Goal: Task Accomplishment & Management: Use online tool/utility

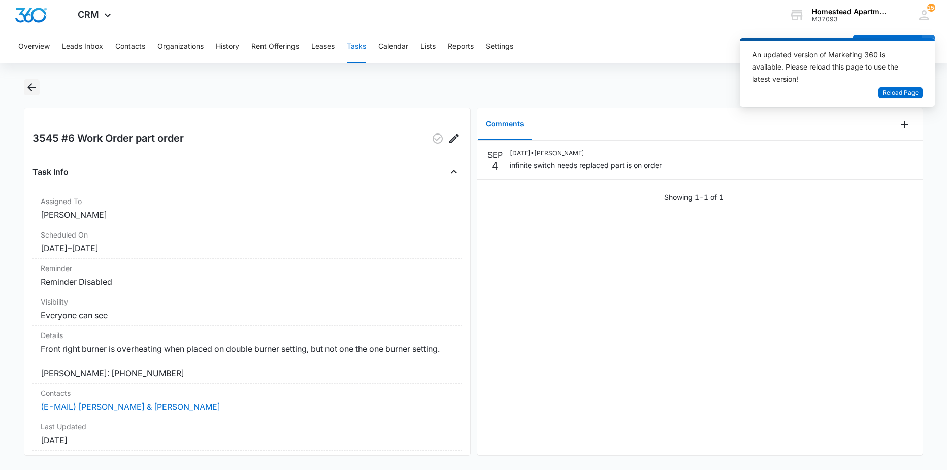
click at [37, 86] on icon "Back" at bounding box center [31, 87] width 12 height 12
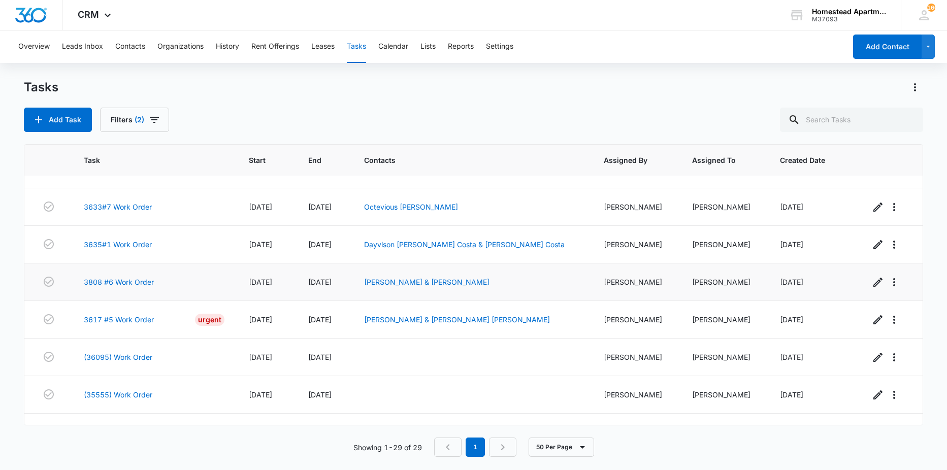
scroll to position [757, 0]
click at [136, 322] on link "3617 #5 Work Order" at bounding box center [119, 320] width 70 height 11
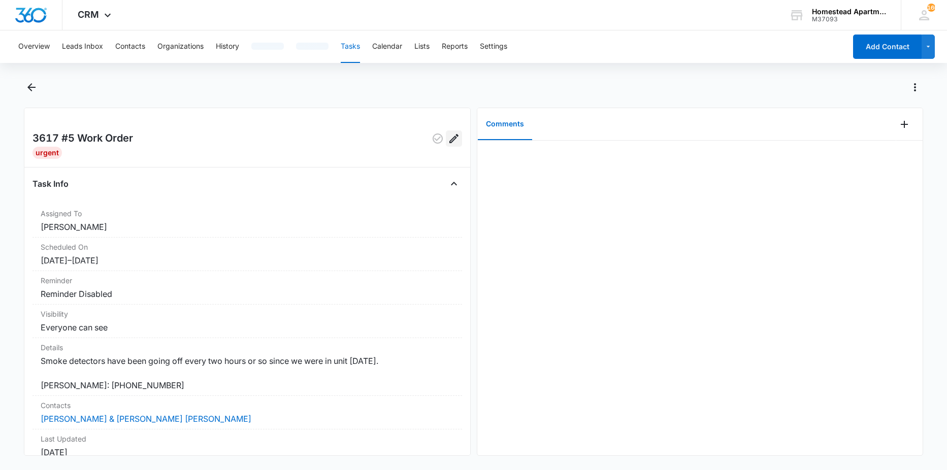
click at [449, 136] on icon "Edit" at bounding box center [453, 138] width 9 height 9
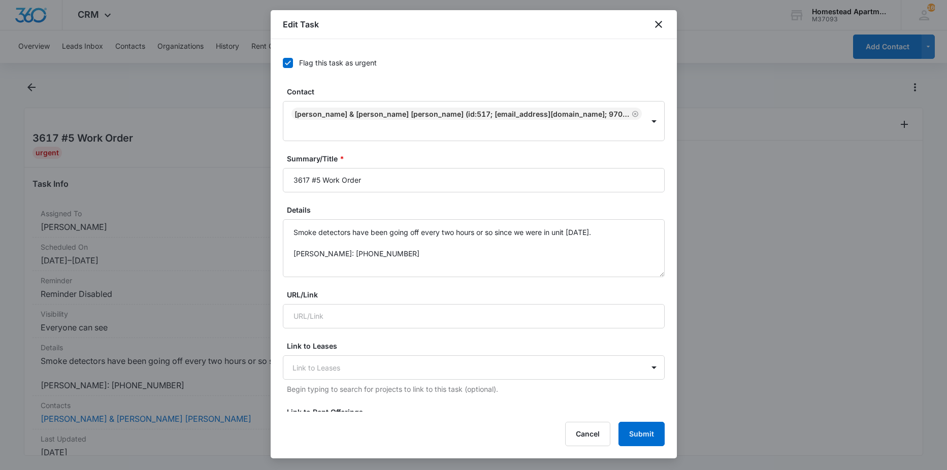
click at [290, 64] on icon at bounding box center [287, 62] width 9 height 9
click at [283, 63] on input "Flag this task as urgent" at bounding box center [283, 63] width 0 height 0
click at [650, 432] on button "Submit" at bounding box center [641, 434] width 46 height 24
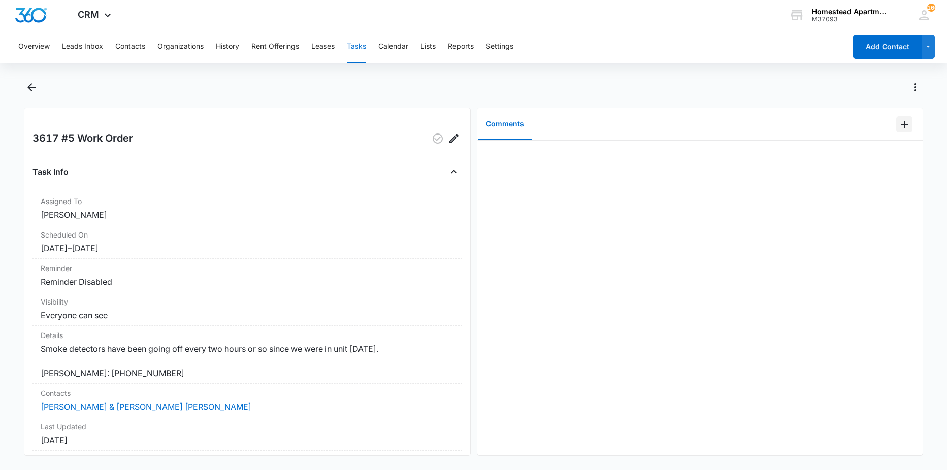
click at [898, 129] on icon "Add Comment" at bounding box center [904, 124] width 12 height 12
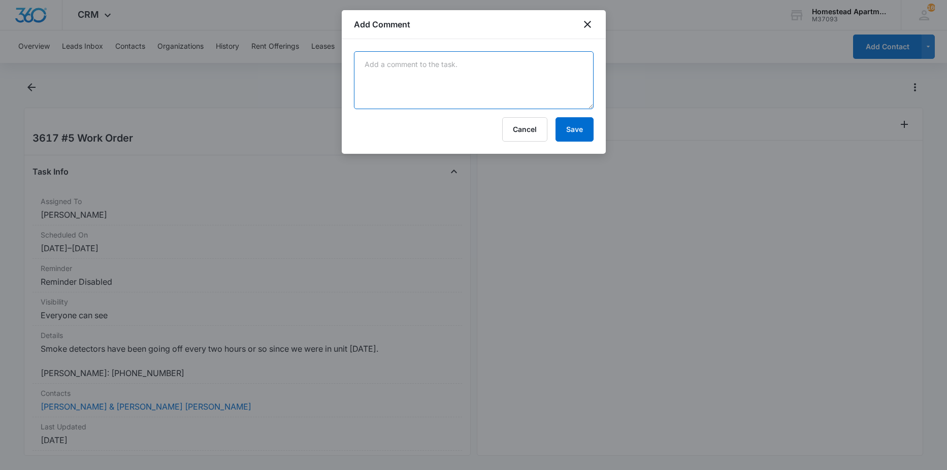
click at [372, 79] on textarea at bounding box center [474, 80] width 240 height 58
type textarea "got brand new smoke alarms installed - Carlos"
click at [586, 132] on button "Save" at bounding box center [574, 129] width 38 height 24
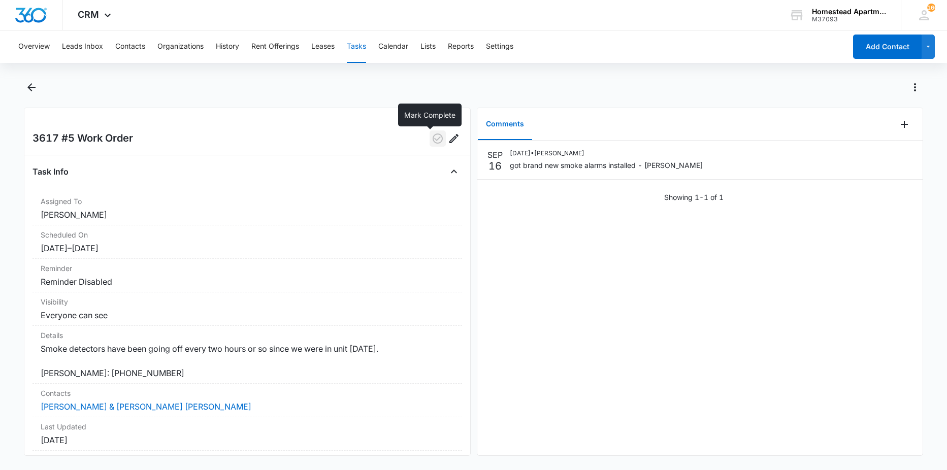
click at [432, 141] on icon "button" at bounding box center [438, 139] width 12 height 12
click at [29, 89] on icon "Back" at bounding box center [31, 87] width 12 height 12
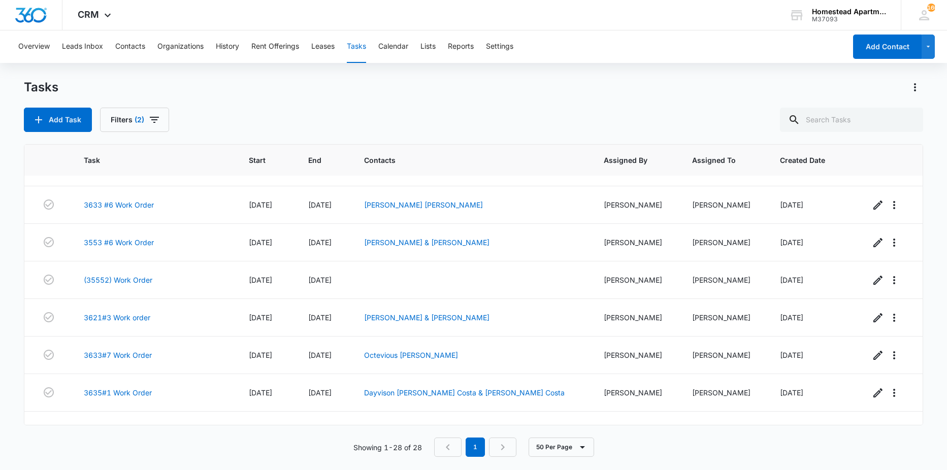
scroll to position [821, 0]
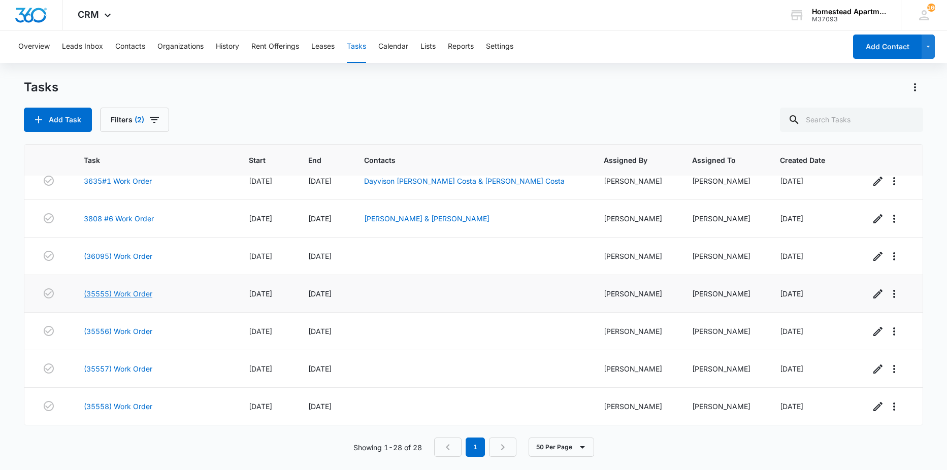
click at [124, 292] on link "(35555) Work Order" at bounding box center [118, 293] width 69 height 11
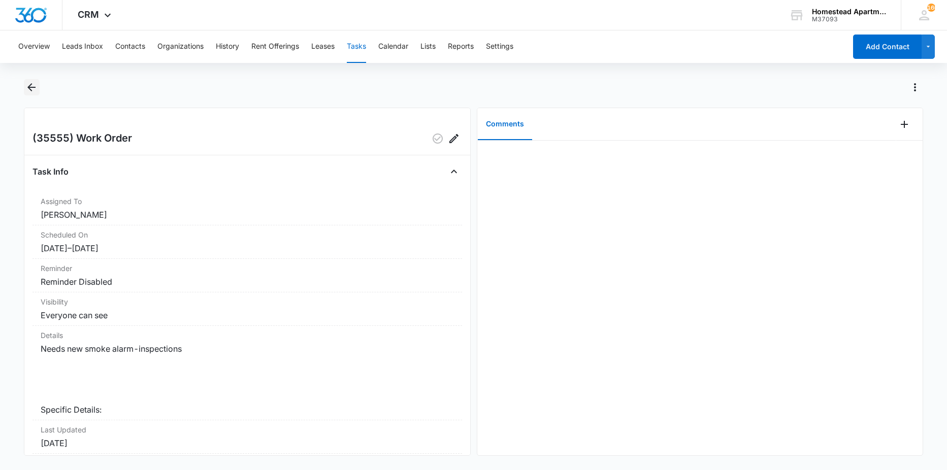
click at [28, 87] on icon "Back" at bounding box center [31, 87] width 8 height 8
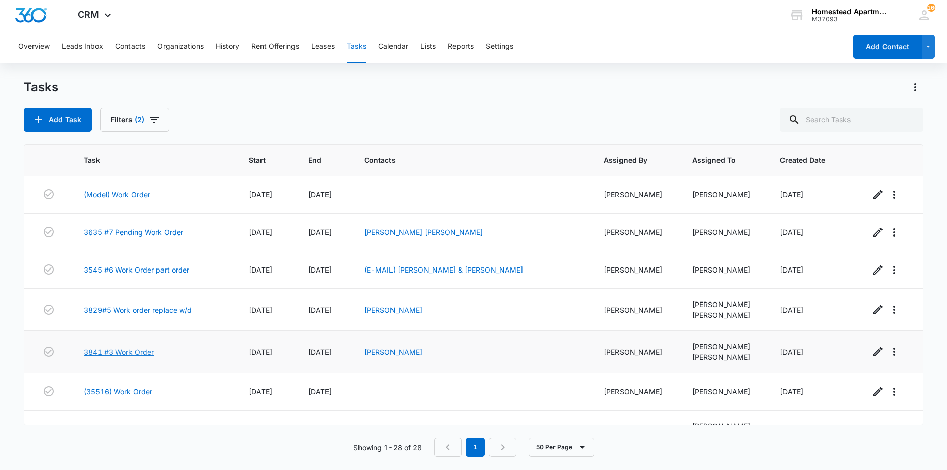
click at [119, 354] on link "3841 #3 Work Order" at bounding box center [119, 352] width 70 height 11
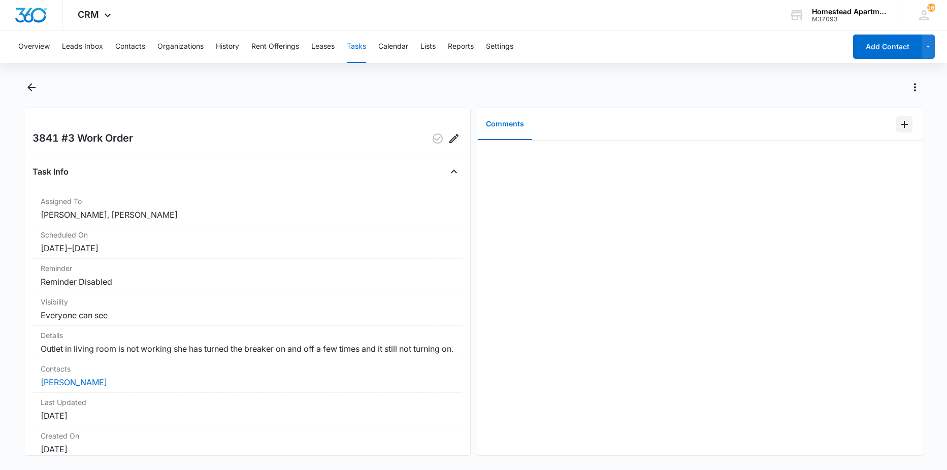
click at [896, 117] on div at bounding box center [909, 124] width 26 height 32
click at [898, 122] on icon "Add Comment" at bounding box center [904, 124] width 12 height 12
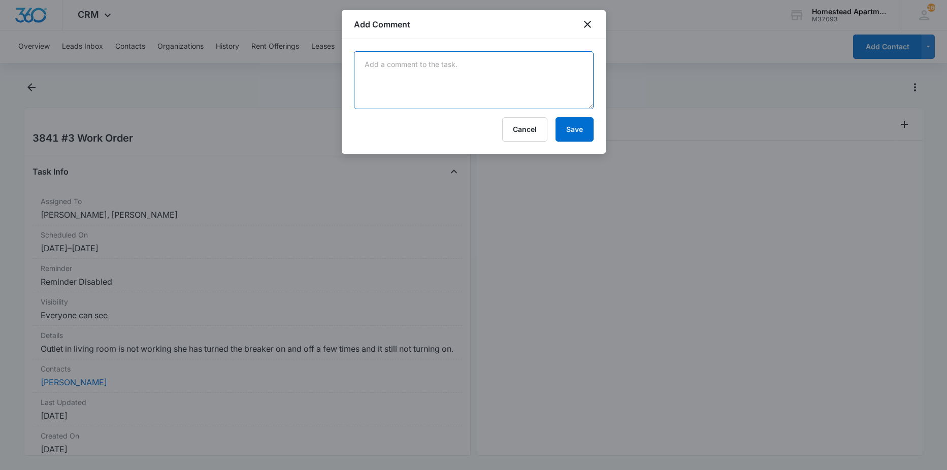
click at [408, 64] on textarea at bounding box center [474, 80] width 240 height 58
type textarea "went and spoke to tenant she said it is working normal now."
click at [587, 129] on button "Save" at bounding box center [574, 129] width 38 height 24
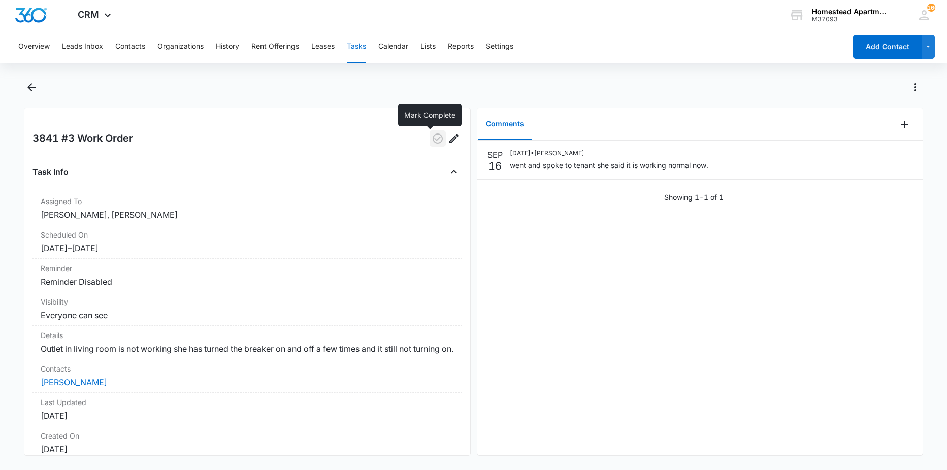
click at [432, 140] on icon "button" at bounding box center [438, 139] width 12 height 12
click at [34, 91] on icon "Back" at bounding box center [31, 87] width 12 height 12
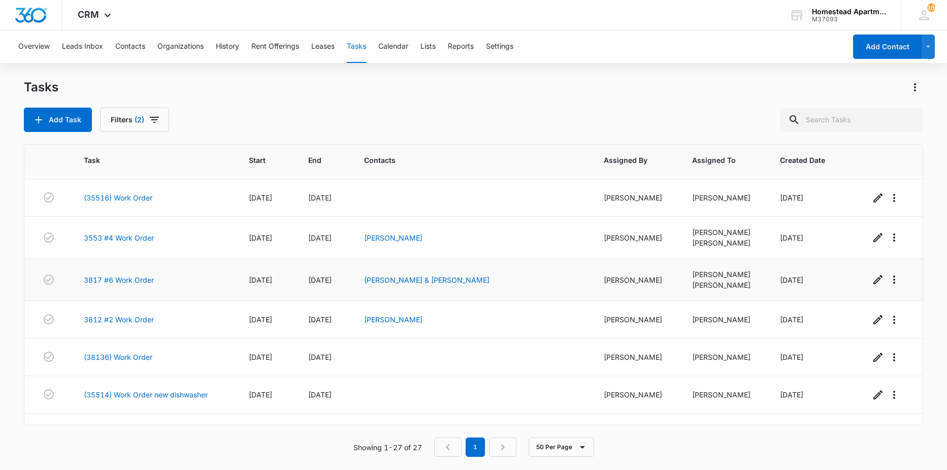
scroll to position [152, 0]
click at [113, 197] on link "(35516) Work Order" at bounding box center [118, 197] width 69 height 11
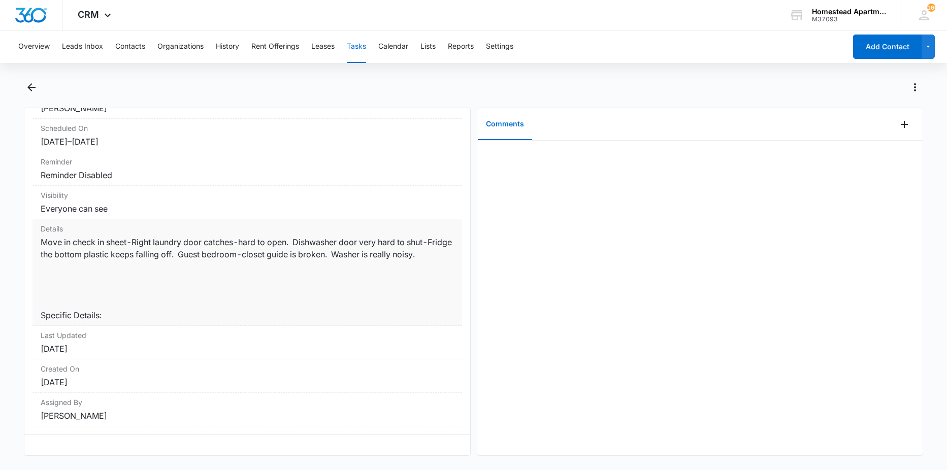
scroll to position [102, 0]
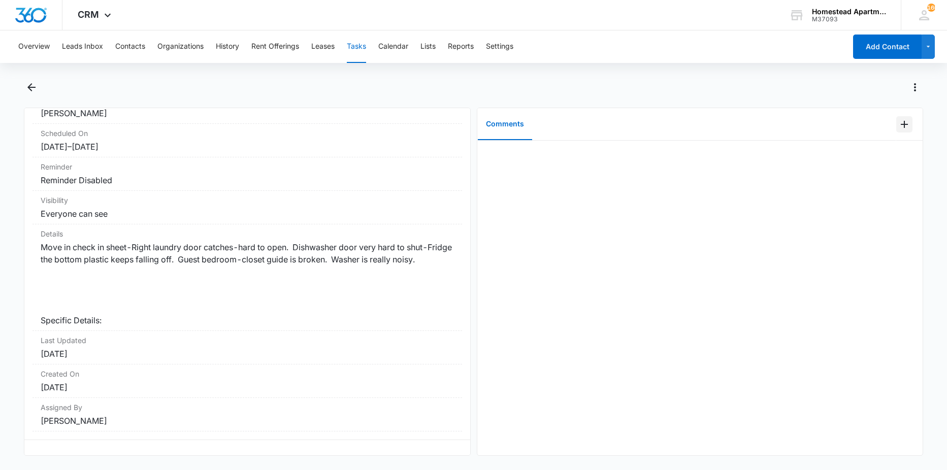
click at [898, 129] on icon "Add Comment" at bounding box center [904, 124] width 12 height 12
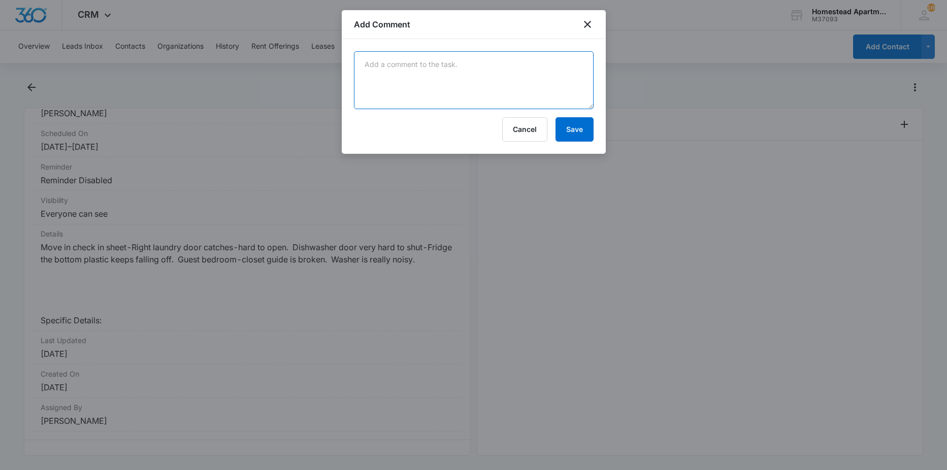
click at [538, 90] on textarea at bounding box center [474, 80] width 240 height 58
type textarea "completed during semi annuals"
click at [567, 126] on button "Save" at bounding box center [574, 129] width 38 height 24
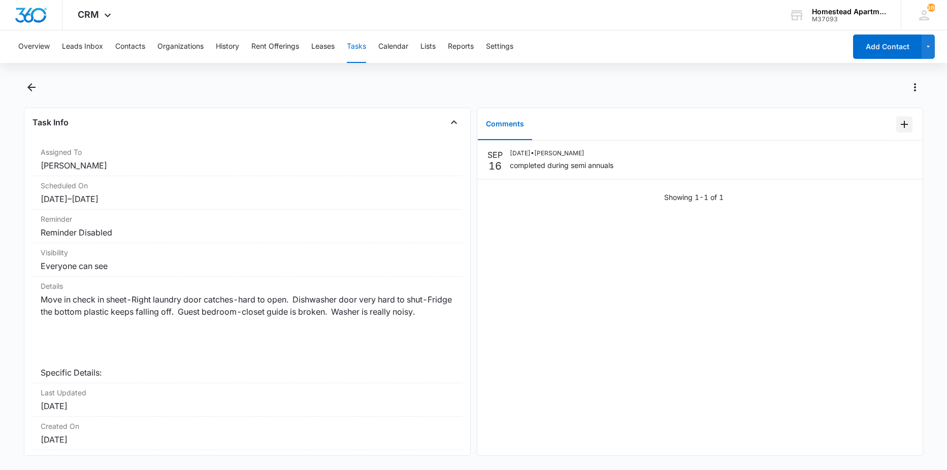
scroll to position [0, 0]
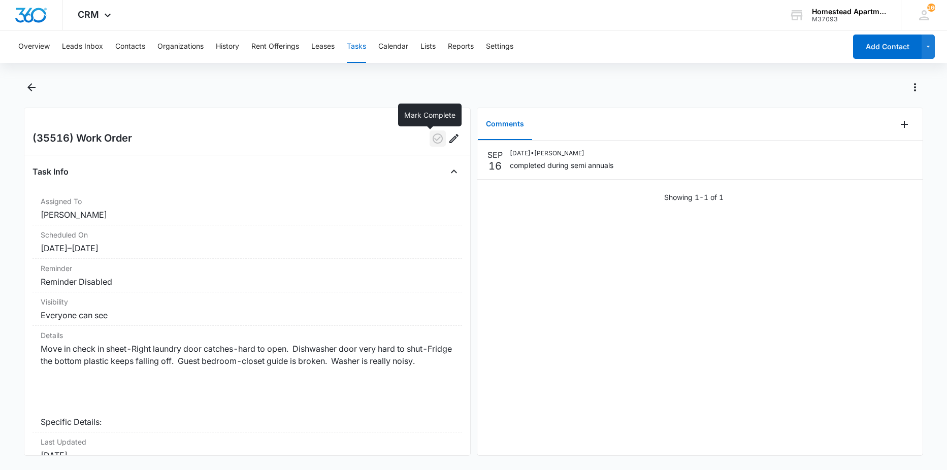
click at [430, 146] on button "button" at bounding box center [438, 138] width 16 height 16
click at [38, 83] on icon "Back" at bounding box center [31, 87] width 12 height 12
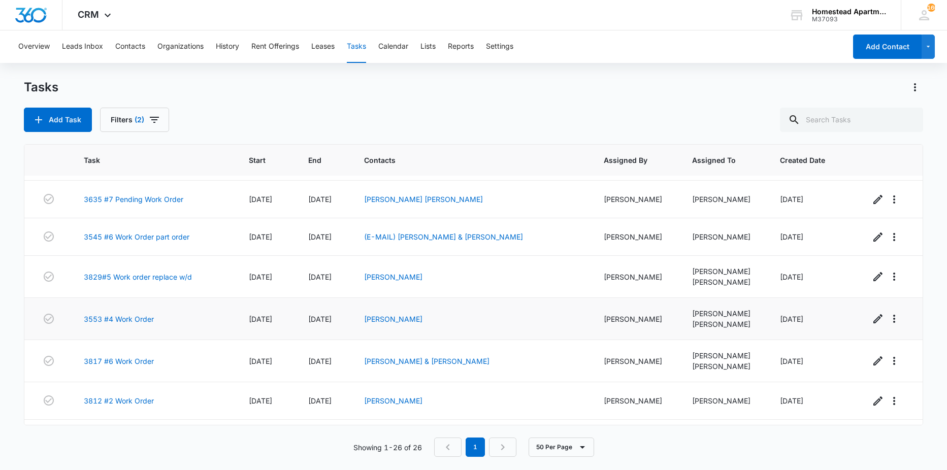
scroll to position [51, 0]
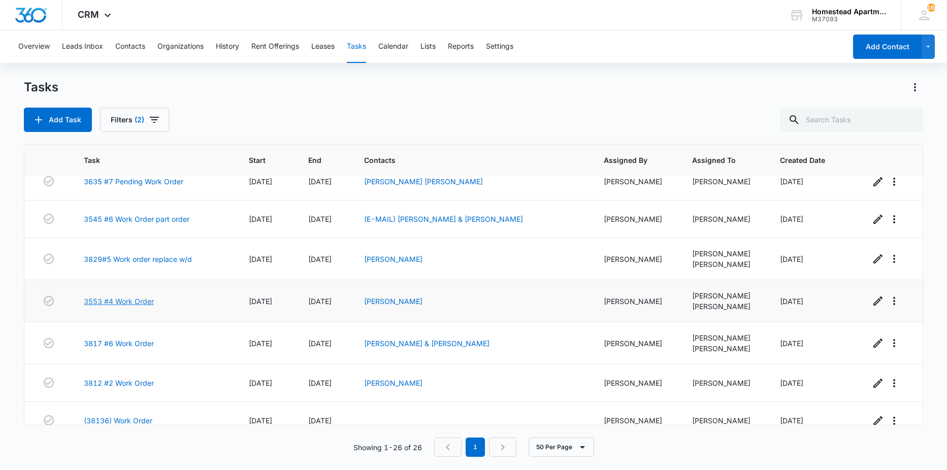
click at [111, 303] on link "3553 #4 Work Order" at bounding box center [119, 301] width 70 height 11
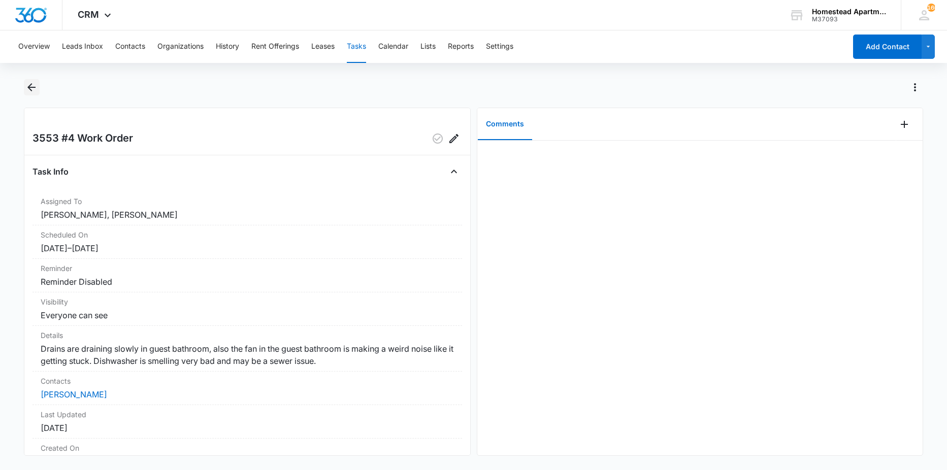
click at [29, 90] on icon "Back" at bounding box center [31, 87] width 12 height 12
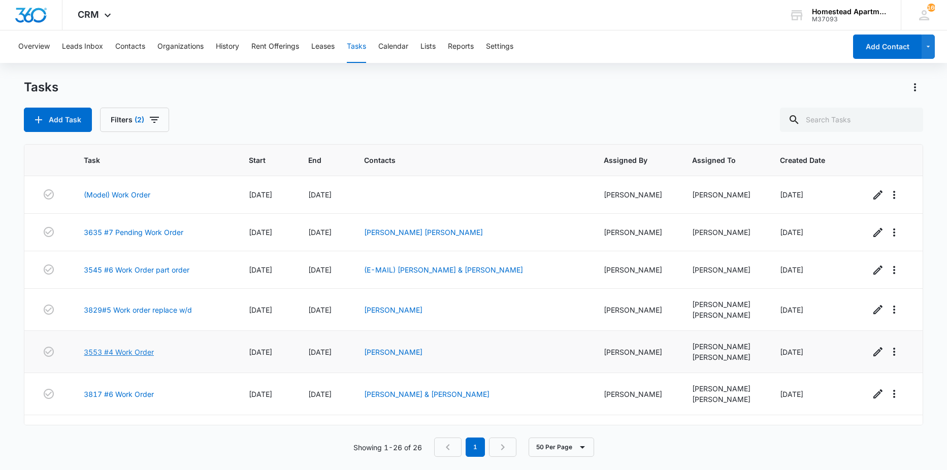
click at [107, 351] on link "3553 #4 Work Order" at bounding box center [119, 352] width 70 height 11
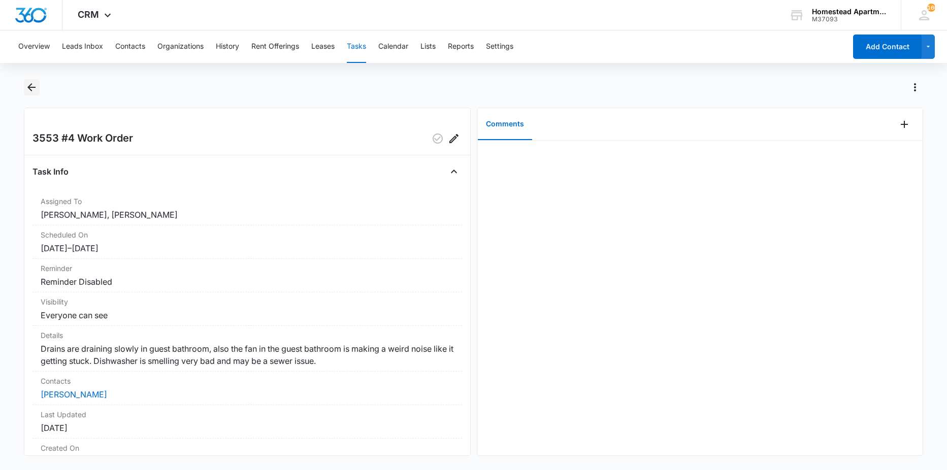
click at [35, 91] on icon "Back" at bounding box center [31, 87] width 12 height 12
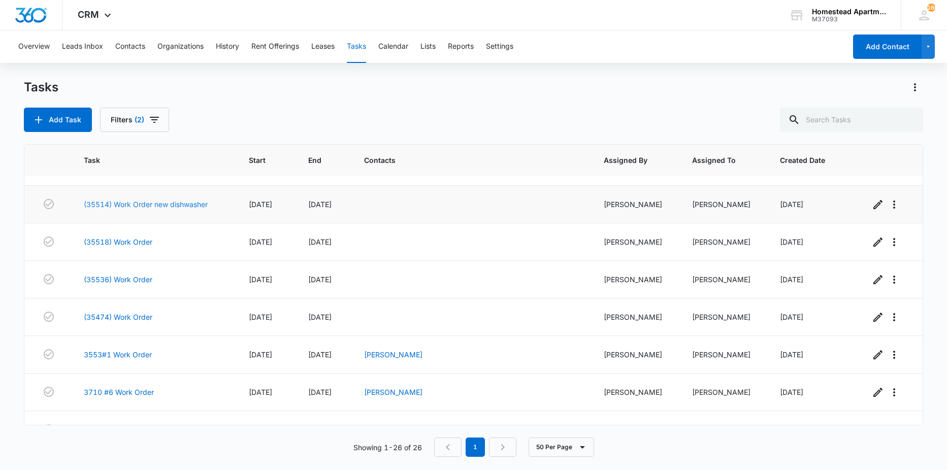
scroll to position [355, 0]
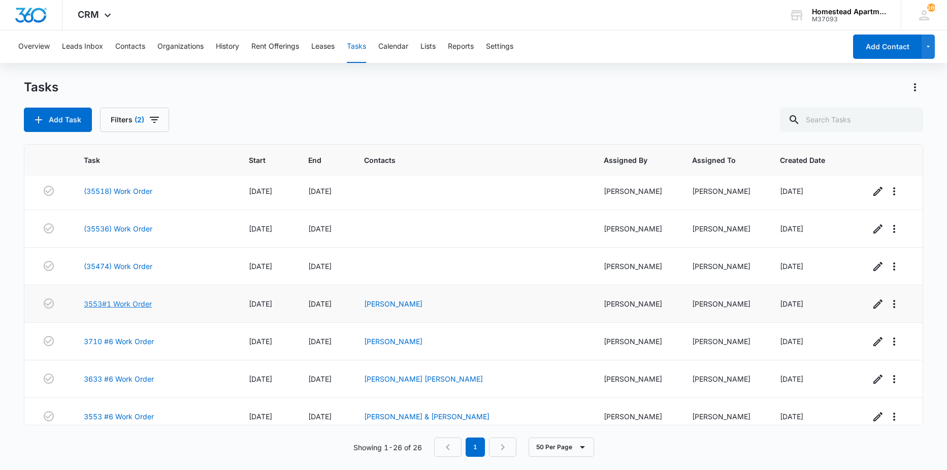
click at [120, 307] on link "3553#1 Work Order" at bounding box center [118, 304] width 68 height 11
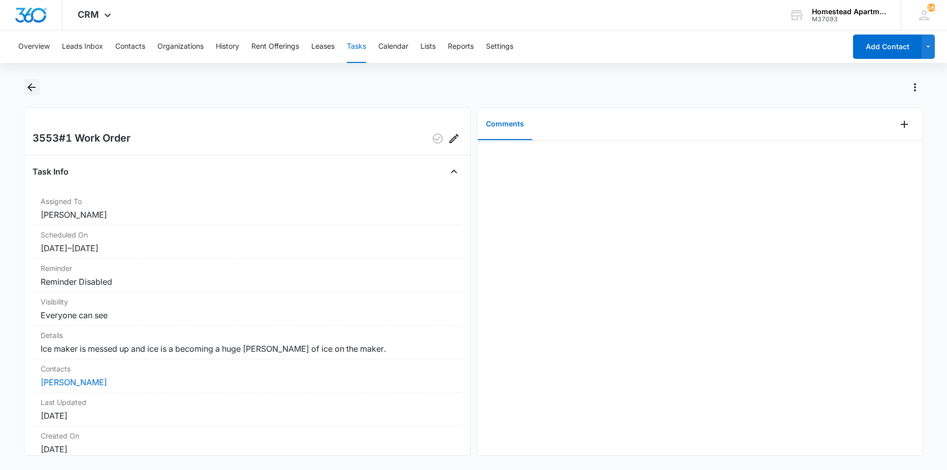
click at [34, 87] on icon "Back" at bounding box center [31, 87] width 8 height 8
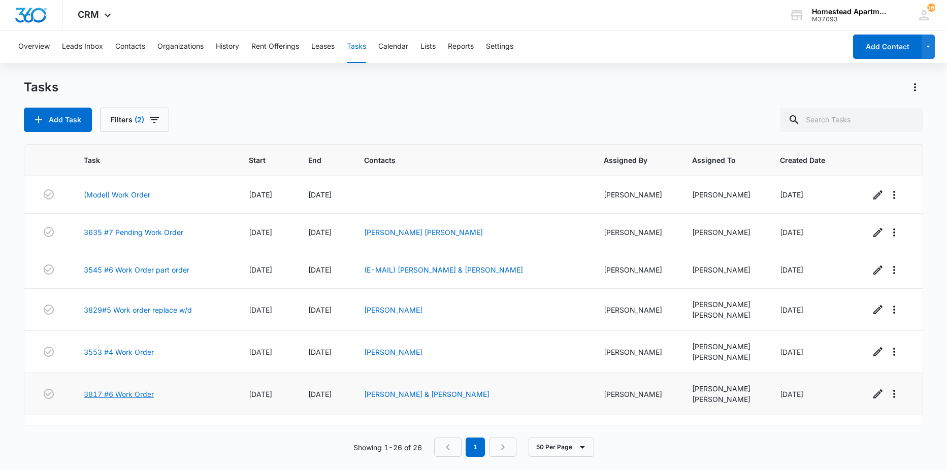
click at [112, 394] on link "3817 #6 Work Order" at bounding box center [119, 394] width 70 height 11
